Goal: Transaction & Acquisition: Purchase product/service

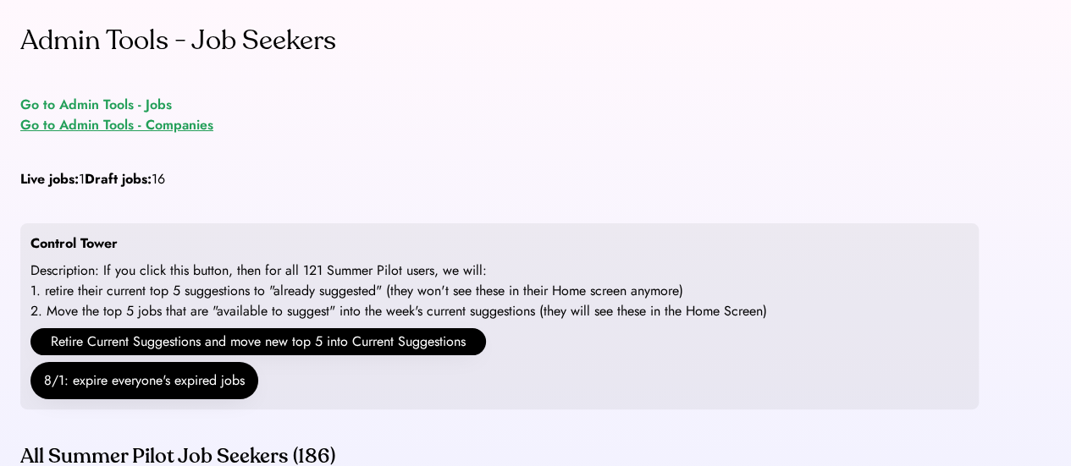
click at [139, 126] on div "Go to Admin Tools - Companies" at bounding box center [116, 125] width 193 height 20
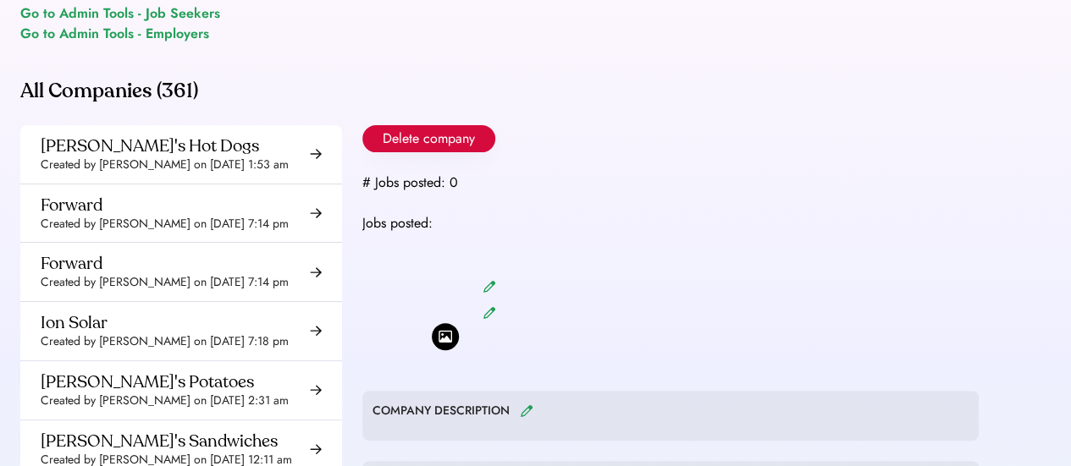
scroll to position [101, 0]
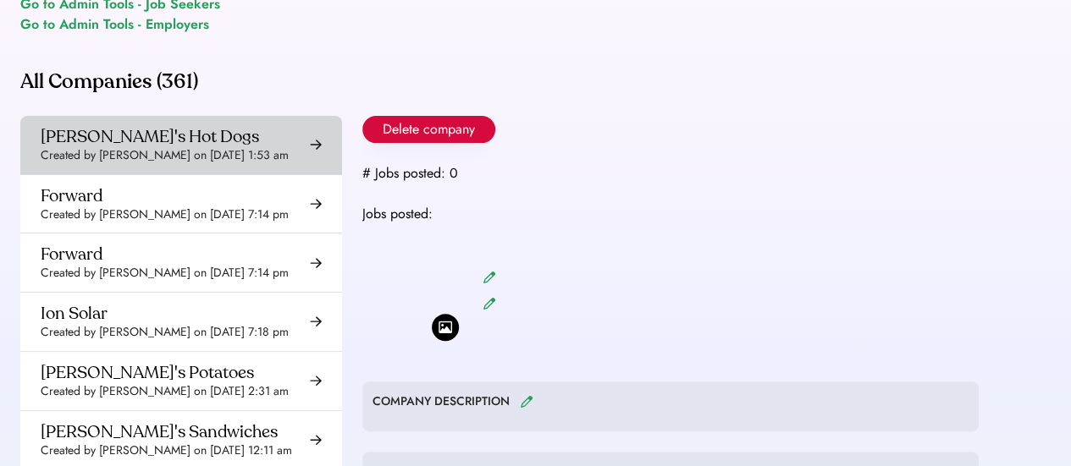
click at [142, 135] on div "Geena's Hot Dogs" at bounding box center [150, 136] width 218 height 21
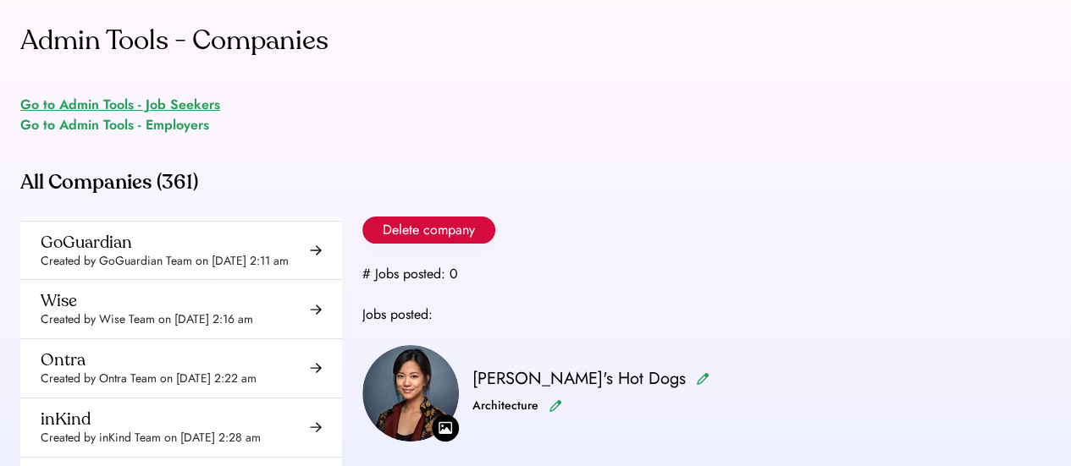
click at [183, 103] on div "Go to Admin Tools - Job Seekers" at bounding box center [120, 105] width 200 height 20
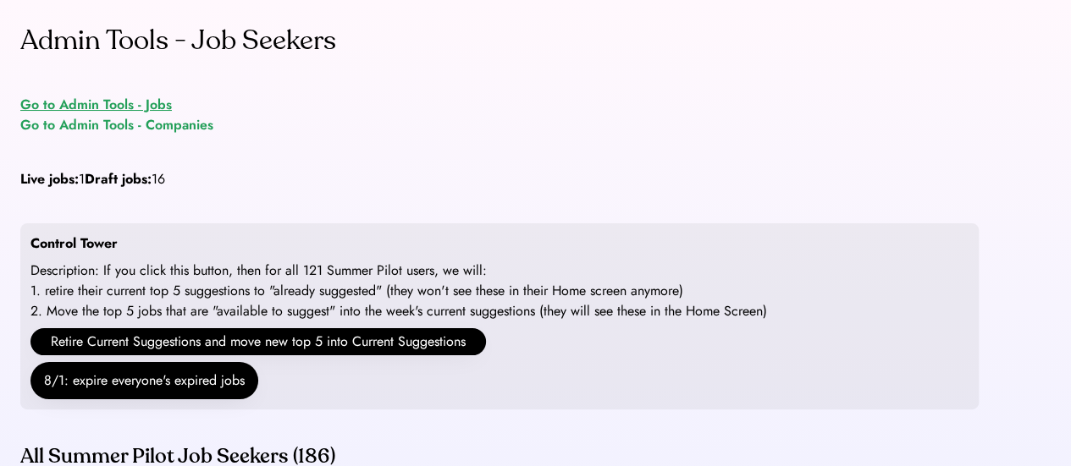
click at [110, 101] on div "Go to Admin Tools - Jobs" at bounding box center [96, 105] width 152 height 20
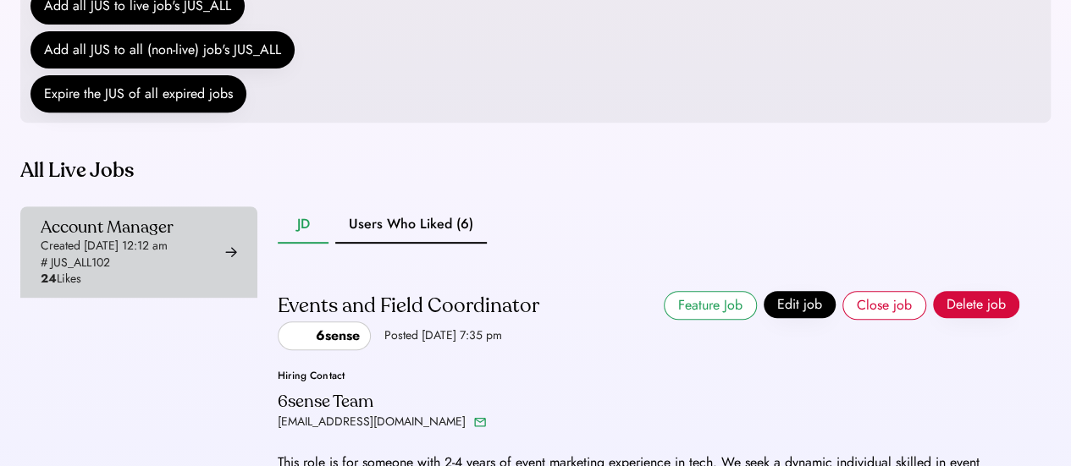
scroll to position [429, 0]
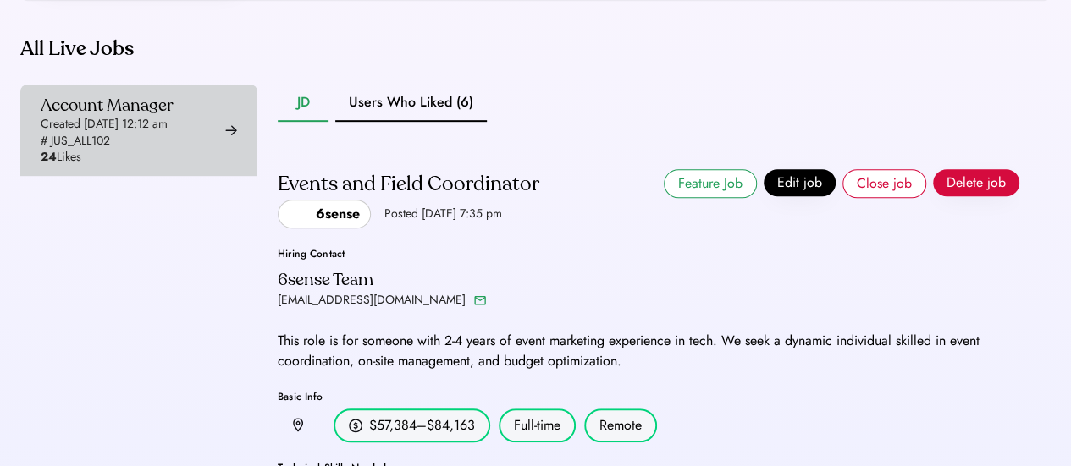
click at [174, 166] on div "Account Manager Created Aug 7, 2025 12:12 am # JUS_ALL102 24 Likes" at bounding box center [107, 130] width 133 height 71
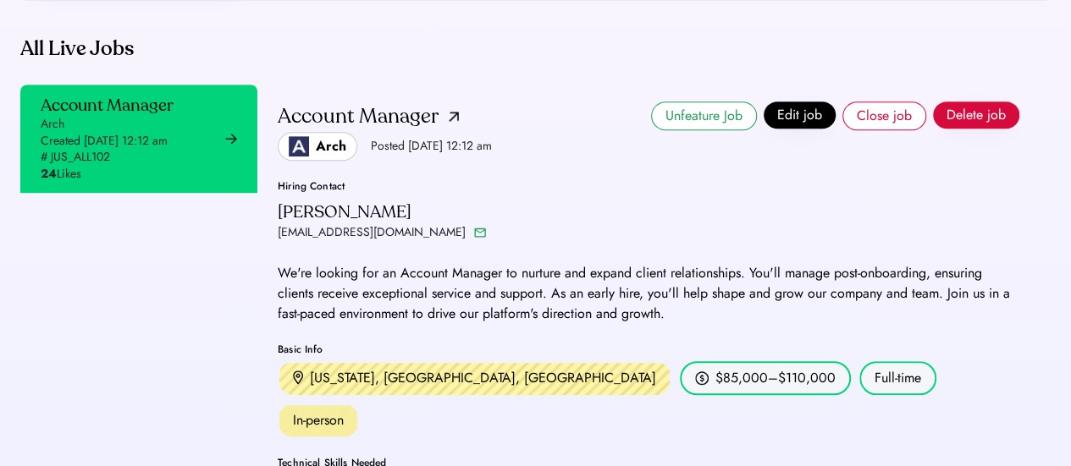
scroll to position [440, 0]
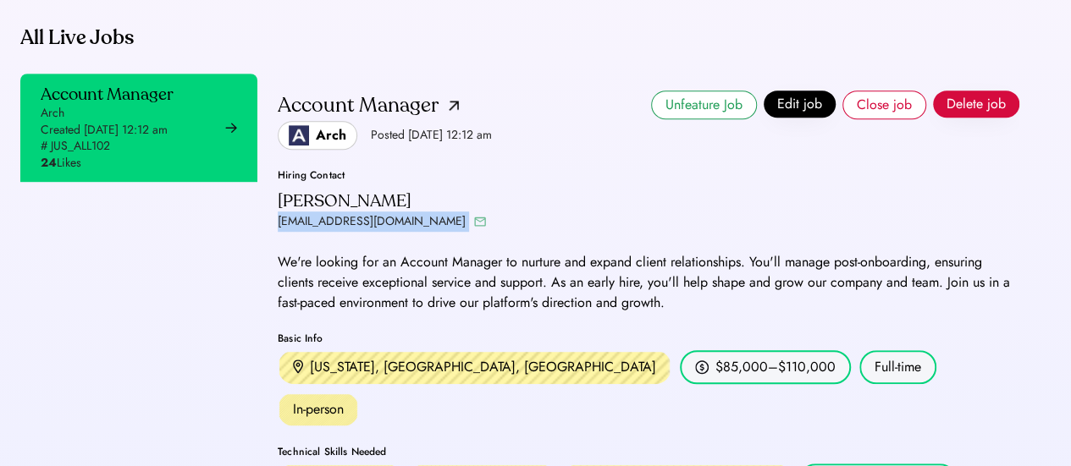
drag, startPoint x: 272, startPoint y: 266, endPoint x: 379, endPoint y: 259, distance: 107.7
click at [379, 259] on div "Account Manager Arch Created Aug 7, 2025 12:12 am # JUS_ALL102 24 Likes JD User…" at bounding box center [519, 412] width 999 height 677
copy div "ghenesis@arch.co"
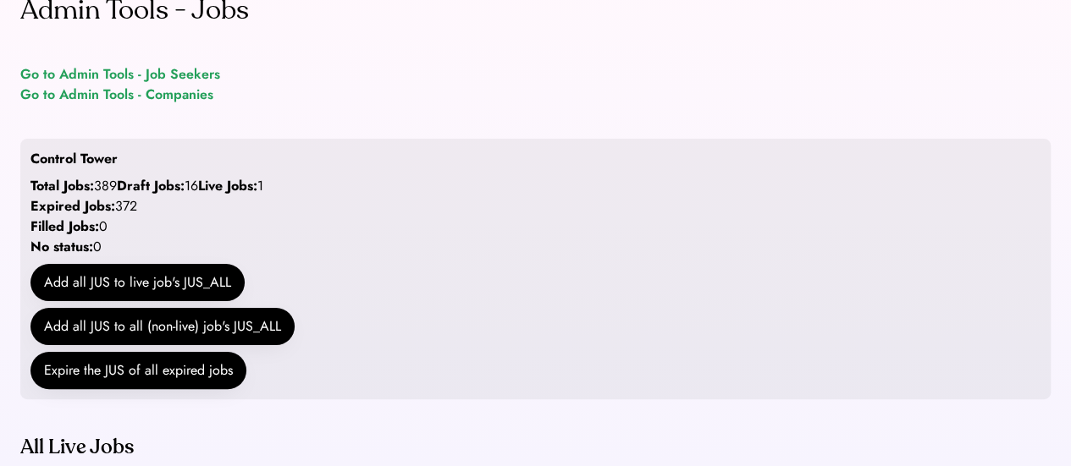
scroll to position [14, 0]
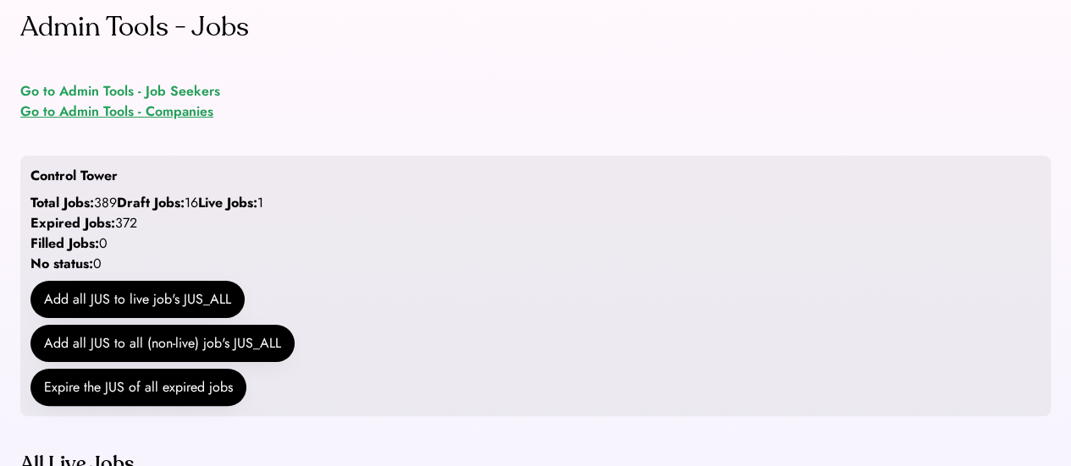
click at [130, 110] on div "Go to Admin Tools - Companies" at bounding box center [116, 112] width 193 height 20
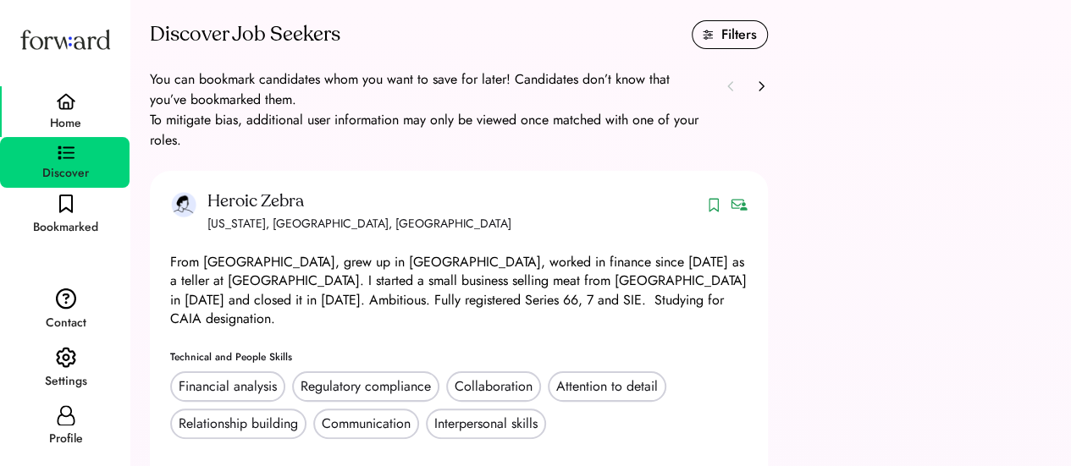
click at [63, 110] on img at bounding box center [66, 101] width 20 height 17
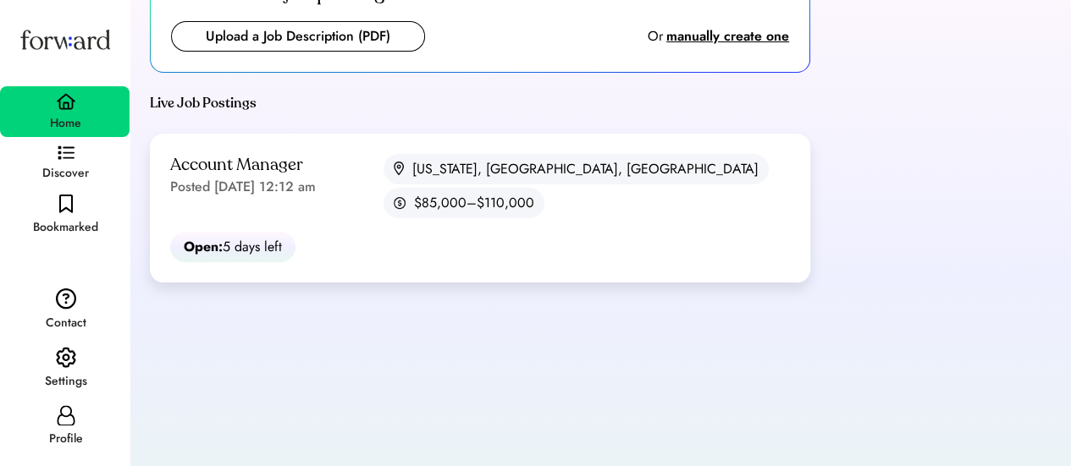
scroll to position [62, 0]
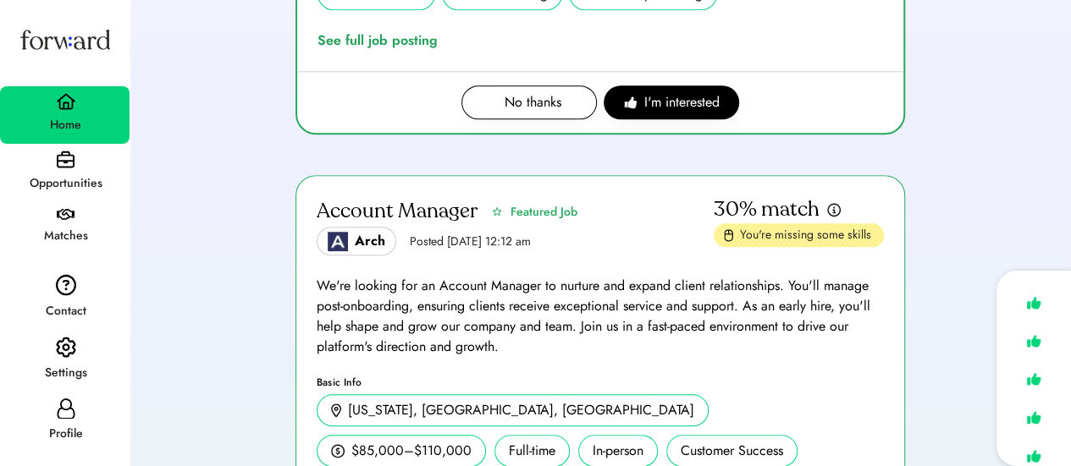
scroll to position [674, 0]
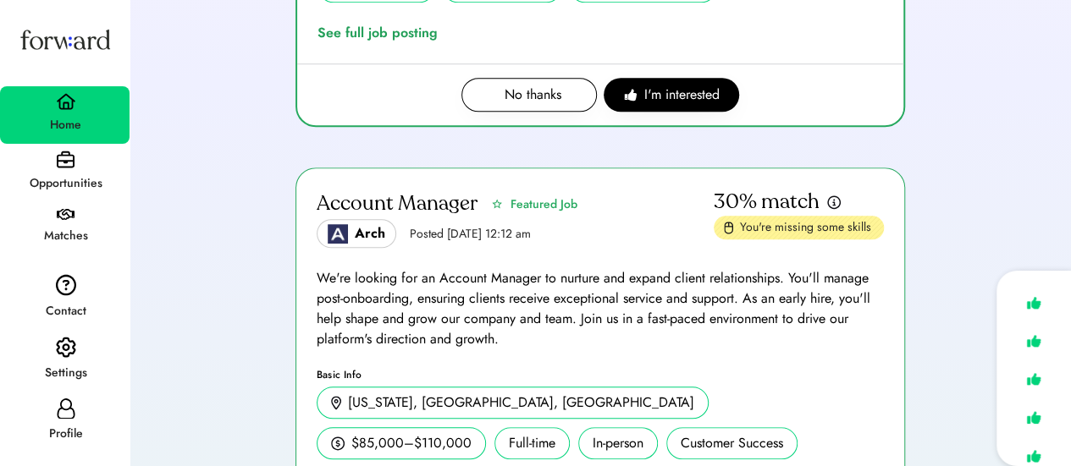
click at [73, 175] on div "Opportunities" at bounding box center [66, 184] width 128 height 20
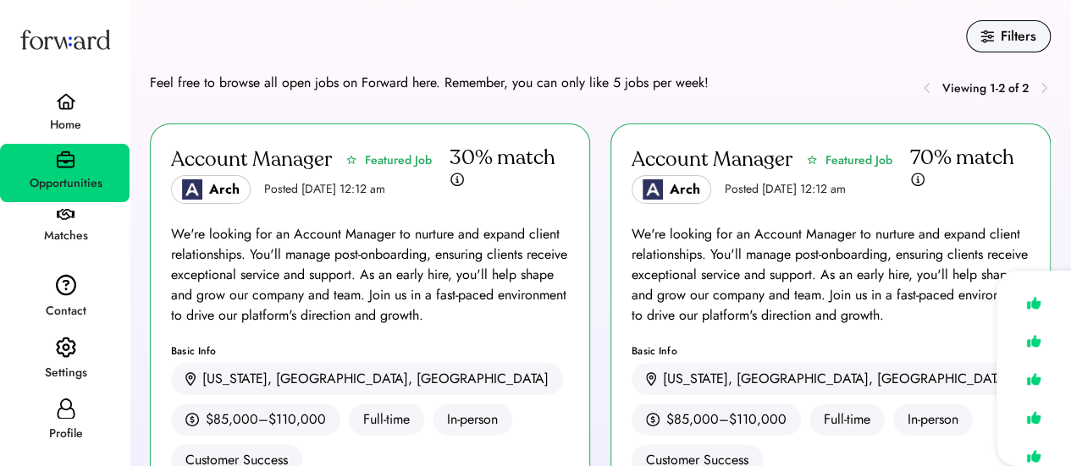
click at [79, 108] on div "Home" at bounding box center [65, 115] width 130 height 58
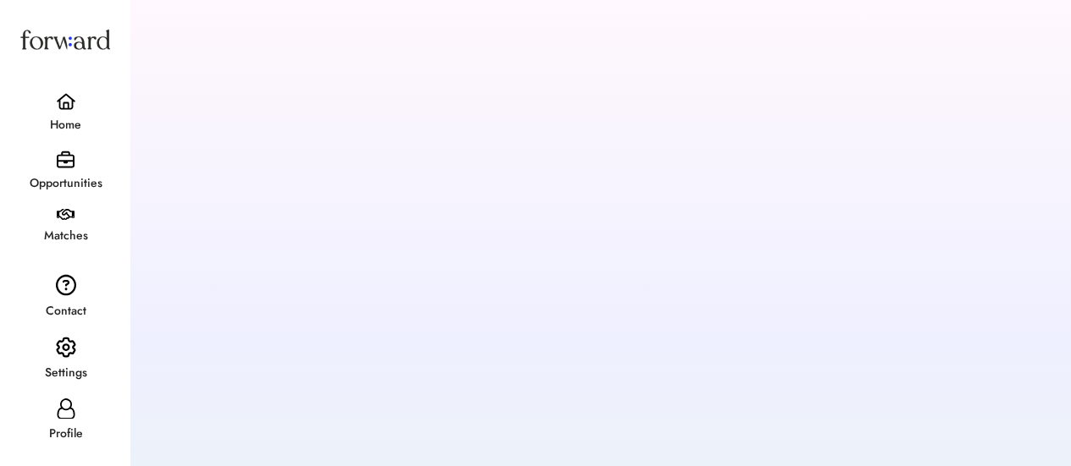
click at [78, 76] on div "Home Opportunities Matches" at bounding box center [65, 134] width 130 height 241
click at [73, 108] on img at bounding box center [66, 101] width 20 height 17
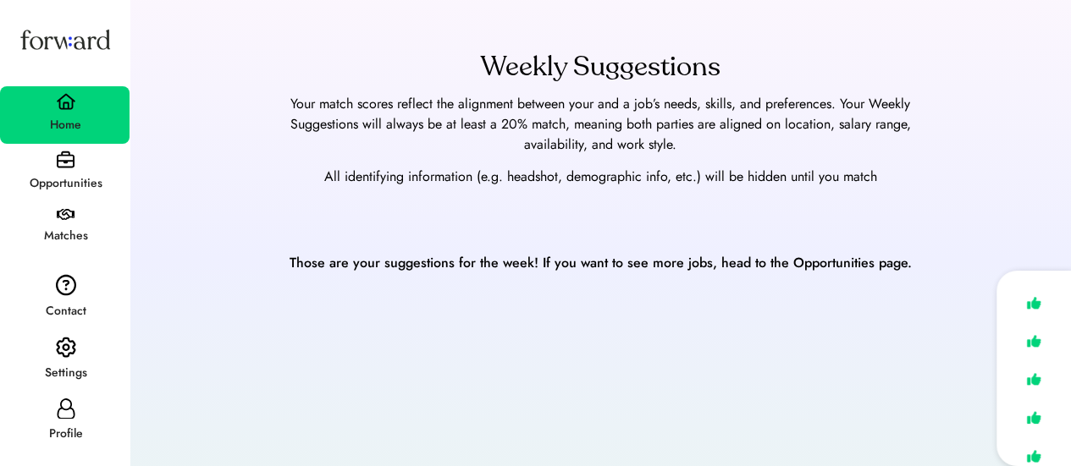
scroll to position [68, 0]
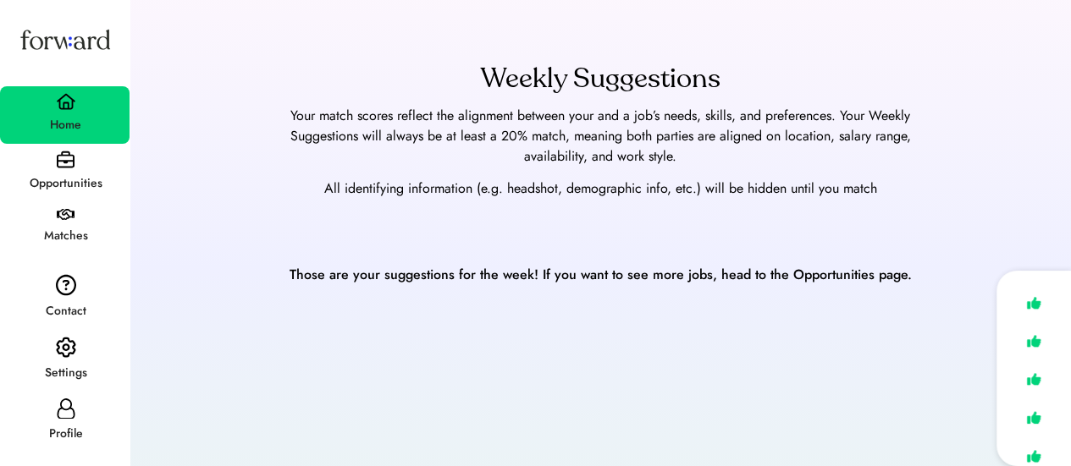
click at [79, 172] on div "Opportunities" at bounding box center [66, 183] width 128 height 30
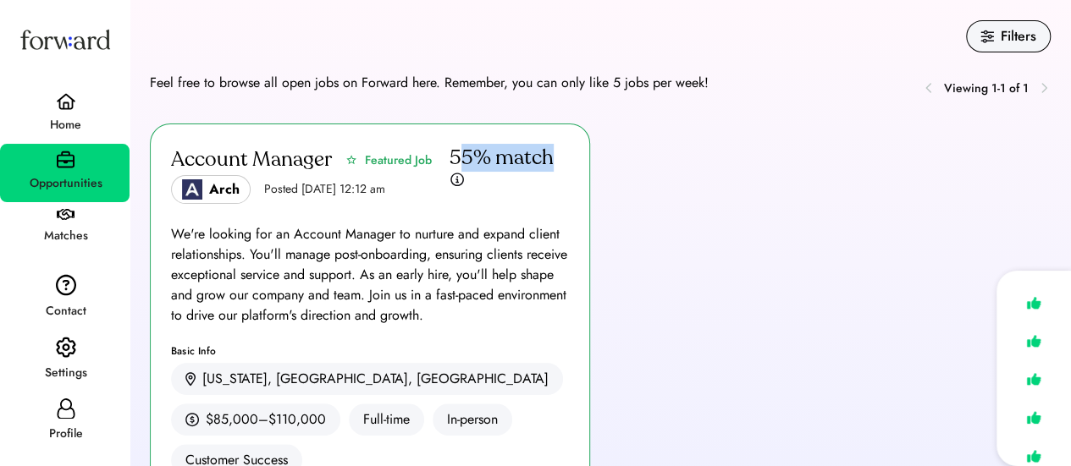
drag, startPoint x: 459, startPoint y: 155, endPoint x: 471, endPoint y: 191, distance: 38.3
click at [471, 191] on div "Account Manager Featured Job Arch Posted [DATE] 12:12 am 55% match" at bounding box center [370, 174] width 398 height 59
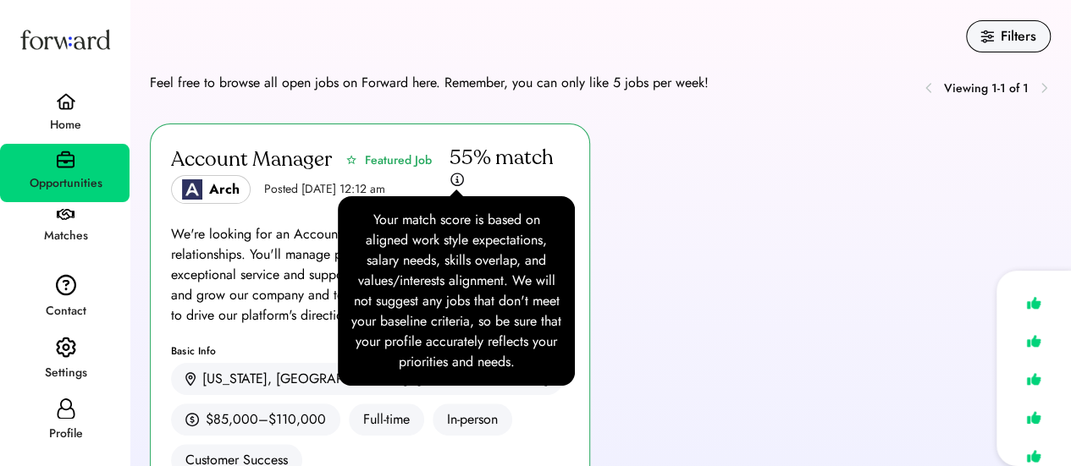
click at [458, 180] on img at bounding box center [457, 180] width 15 height 16
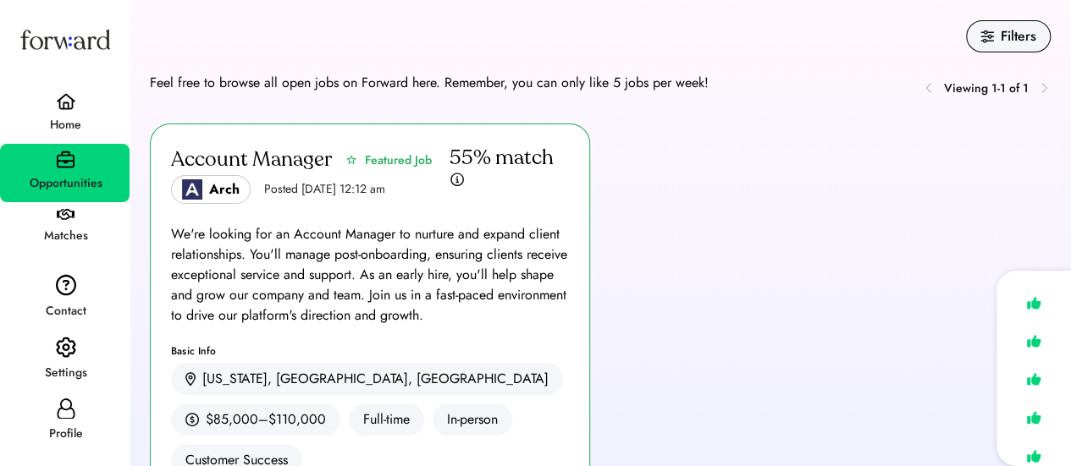
click at [49, 131] on div "Home" at bounding box center [66, 125] width 128 height 20
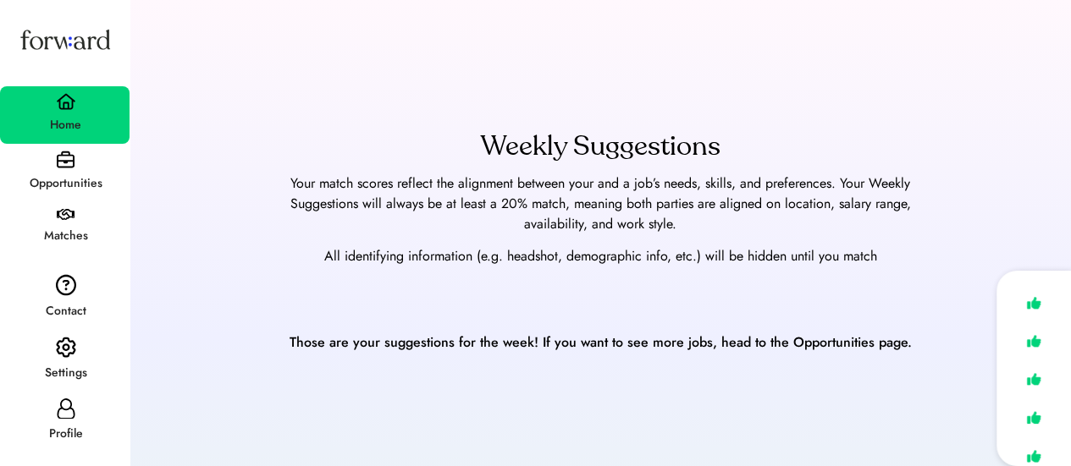
click at [52, 179] on div "Opportunities" at bounding box center [66, 184] width 128 height 20
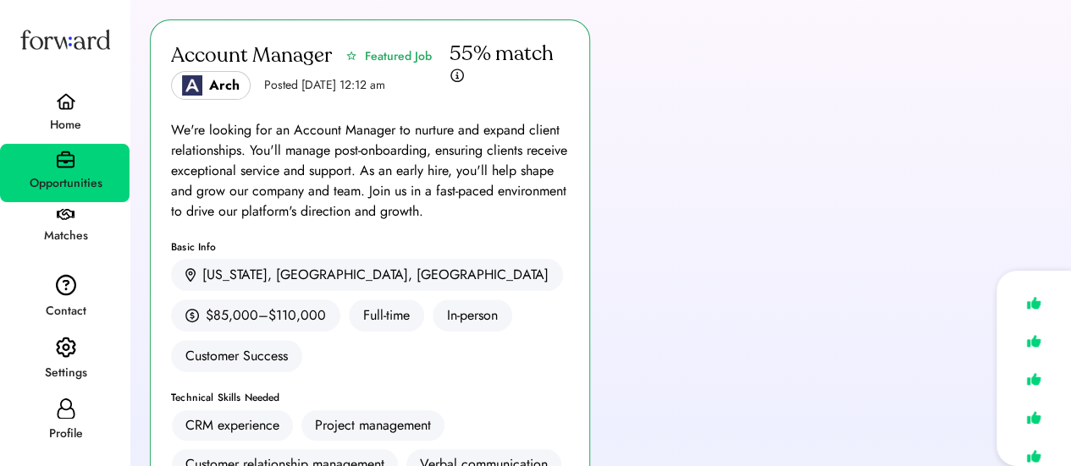
scroll to position [105, 0]
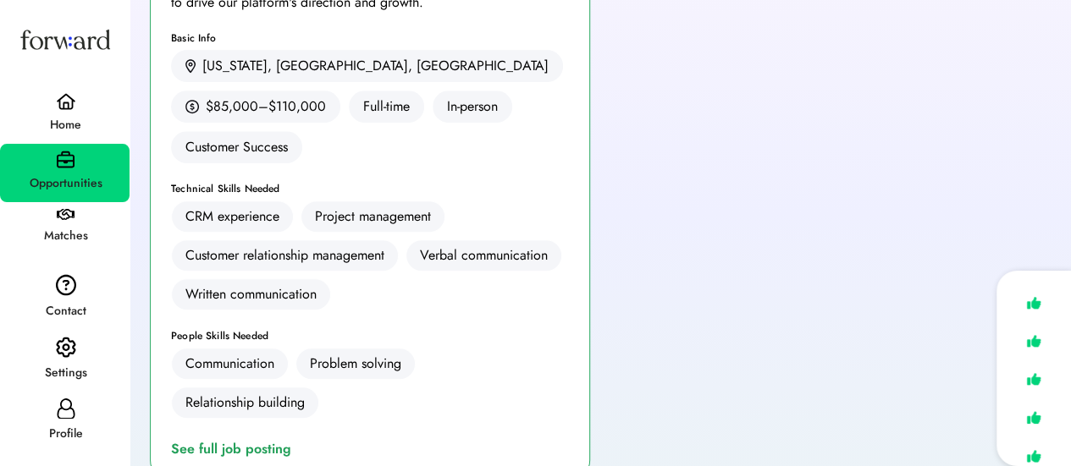
click at [71, 219] on img at bounding box center [66, 215] width 18 height 12
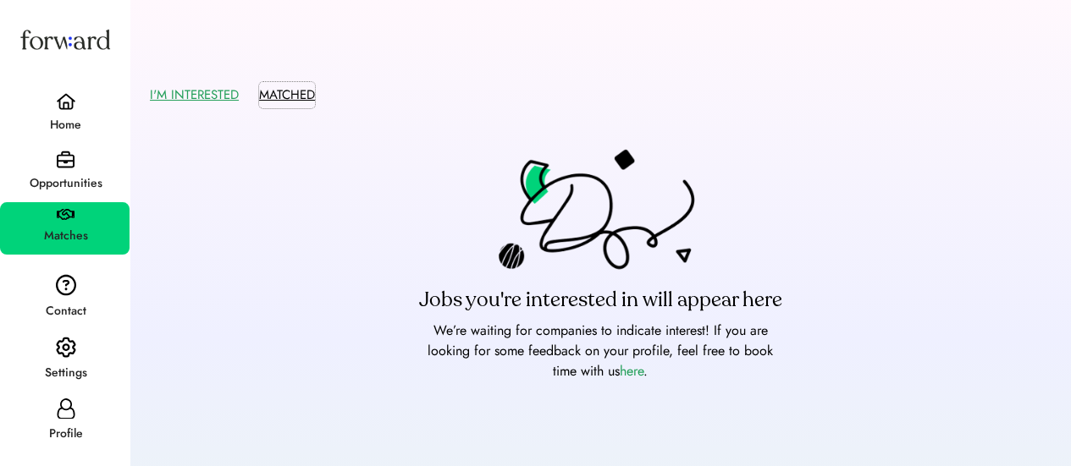
click at [295, 106] on button "MATCHED" at bounding box center [287, 95] width 56 height 26
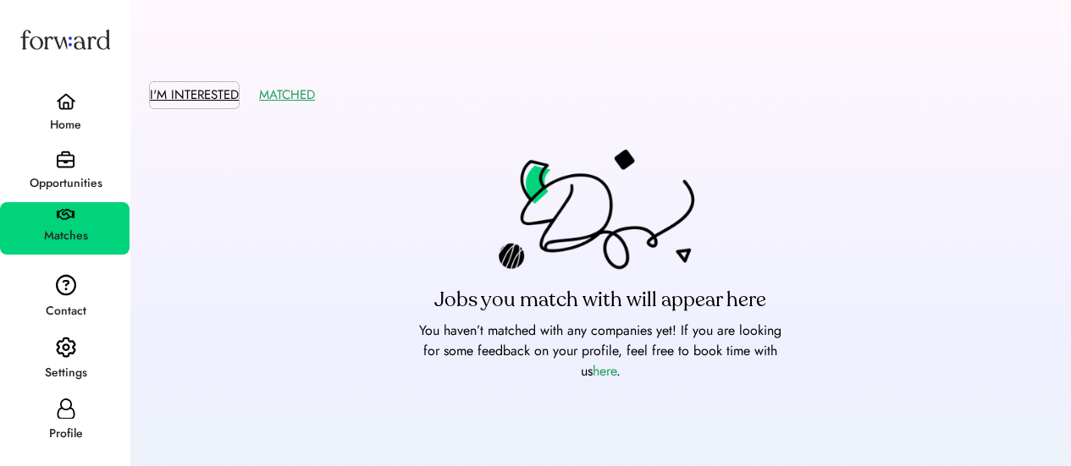
click at [188, 101] on button "I'M INTERESTED" at bounding box center [194, 95] width 89 height 26
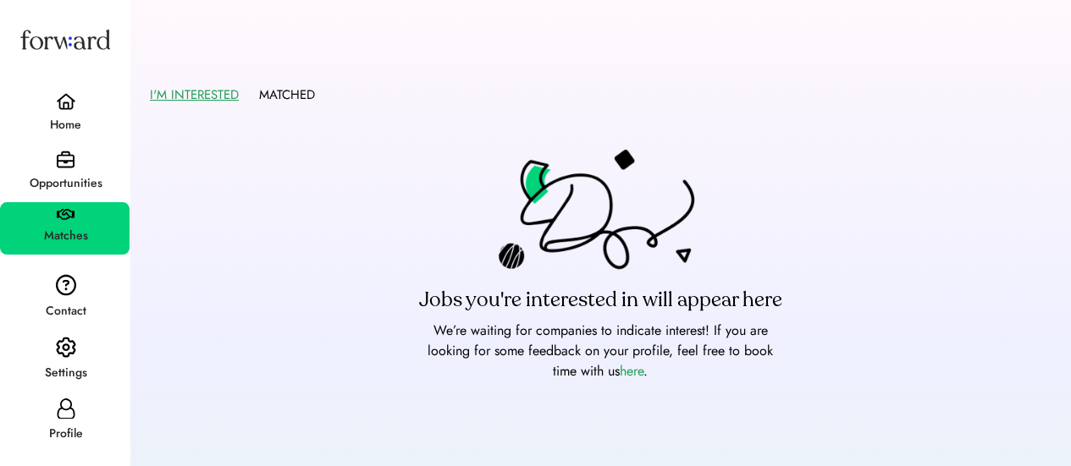
click at [56, 128] on div "Home" at bounding box center [66, 125] width 128 height 20
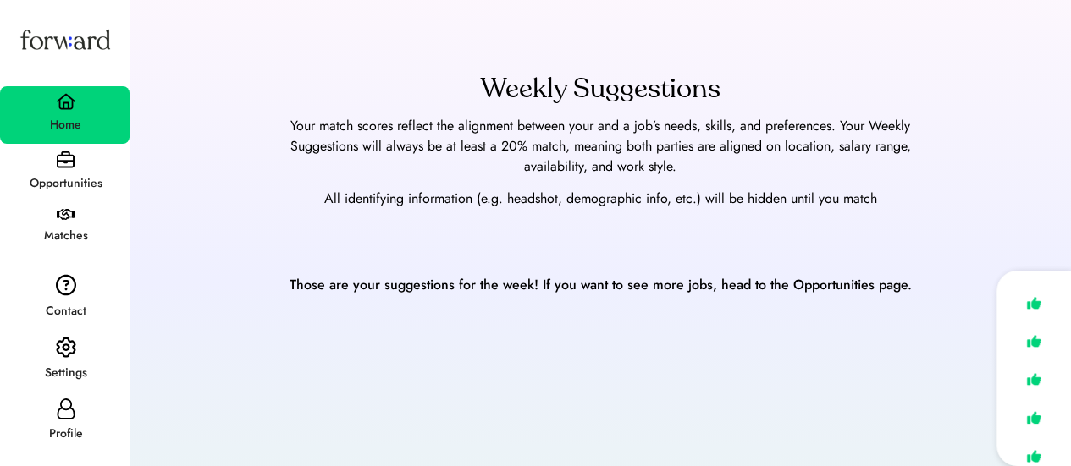
scroll to position [61, 0]
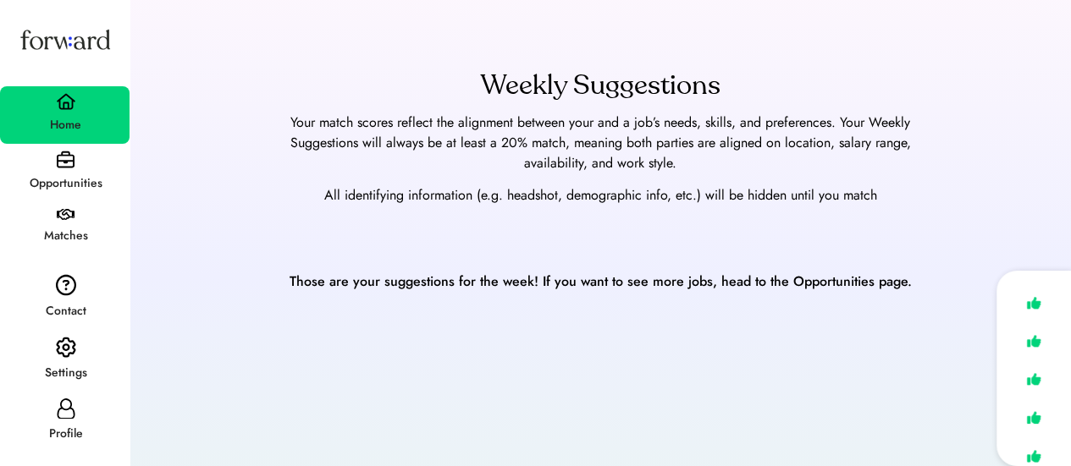
click at [37, 173] on div "Opportunities" at bounding box center [66, 183] width 128 height 30
